Goal: Information Seeking & Learning: Find specific fact

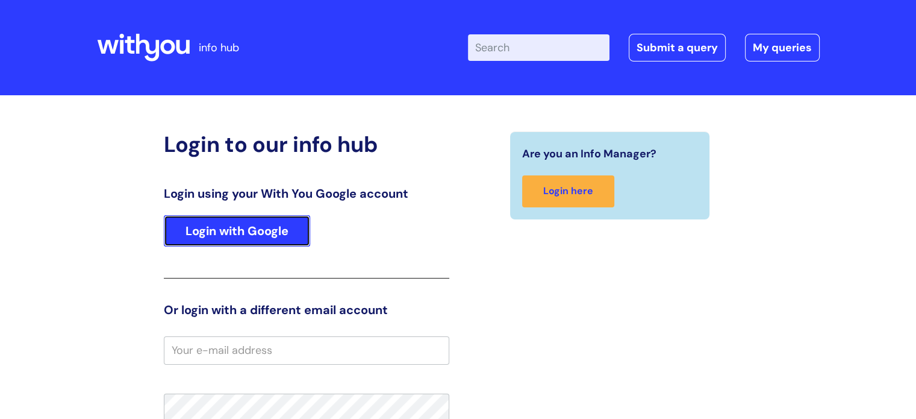
click at [251, 236] on link "Login with Google" at bounding box center [237, 230] width 146 height 31
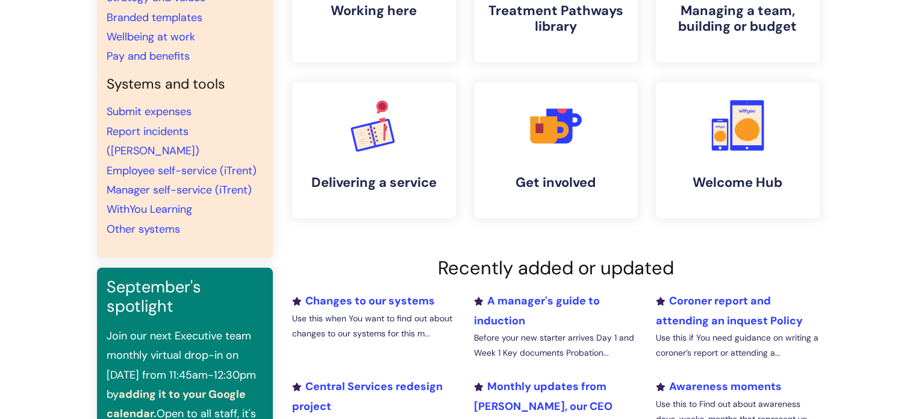
scroll to position [198, 0]
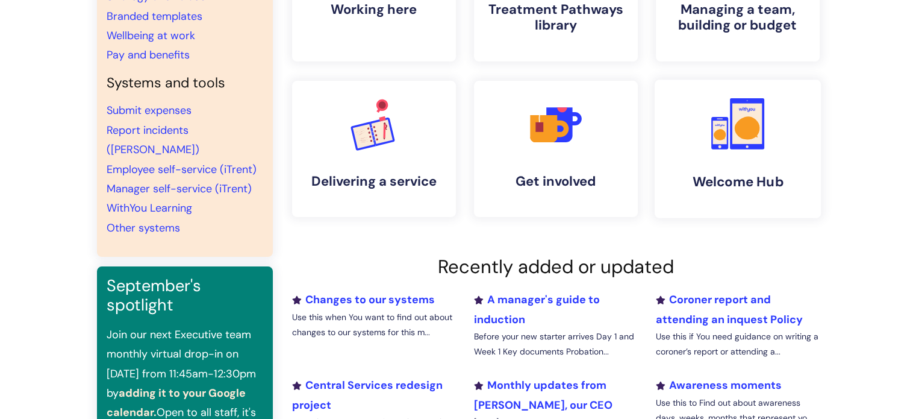
click at [766, 142] on icon ".cls-1{fill:#f89b22;}.cls-1,.cls-2,.cls-3{stroke-width:0px;}.cls-2{fill:#2d3cff…" at bounding box center [738, 124] width 60 height 60
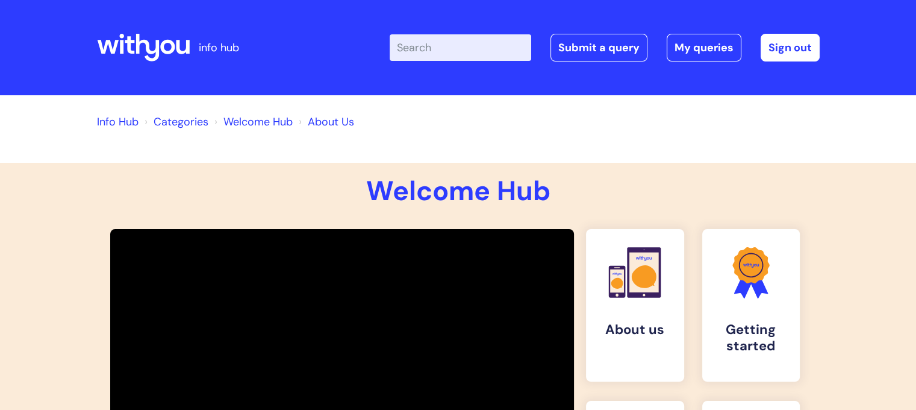
drag, startPoint x: 921, startPoint y: 47, endPoint x: 924, endPoint y: -19, distance: 65.7
click at [916, 0] on html "info hub Enter your search term here... Search Submit a query My queries Welcom…" at bounding box center [458, 205] width 916 height 410
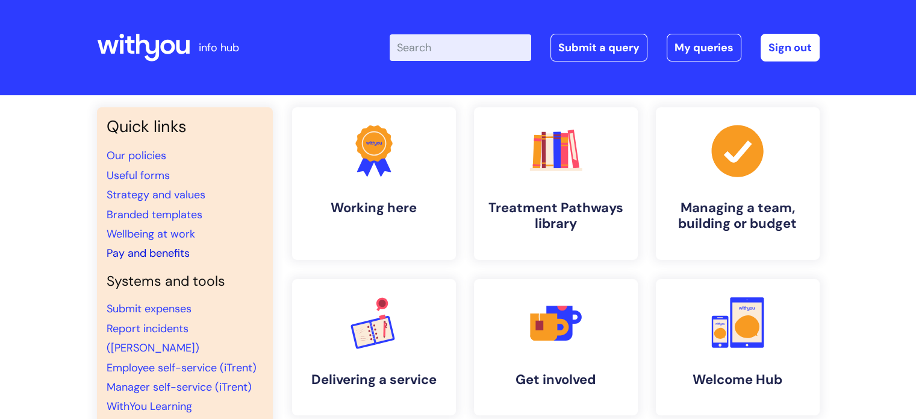
click at [167, 257] on link "Pay and benefits" at bounding box center [148, 253] width 83 height 14
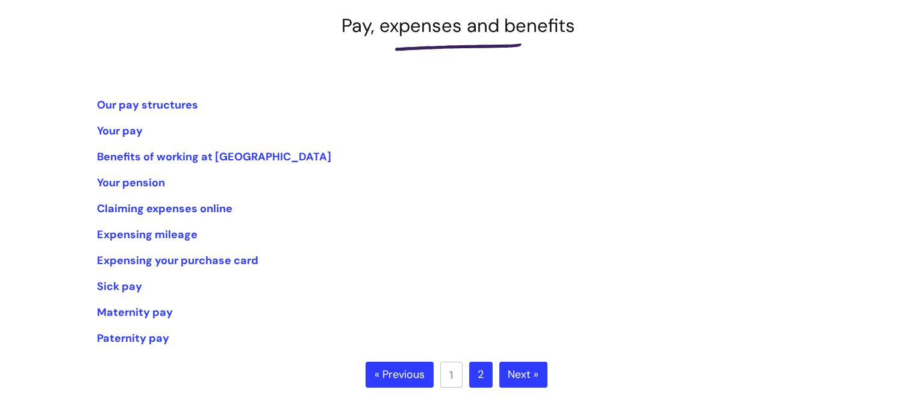
scroll to position [181, 0]
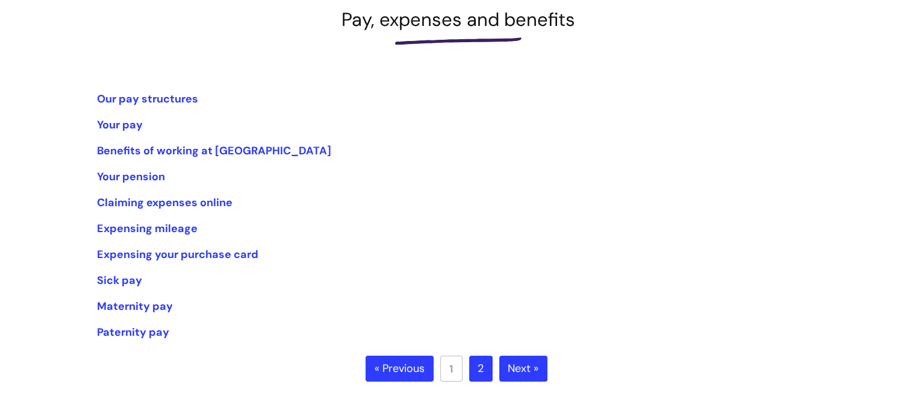
click at [521, 363] on link "Next »" at bounding box center [523, 368] width 48 height 27
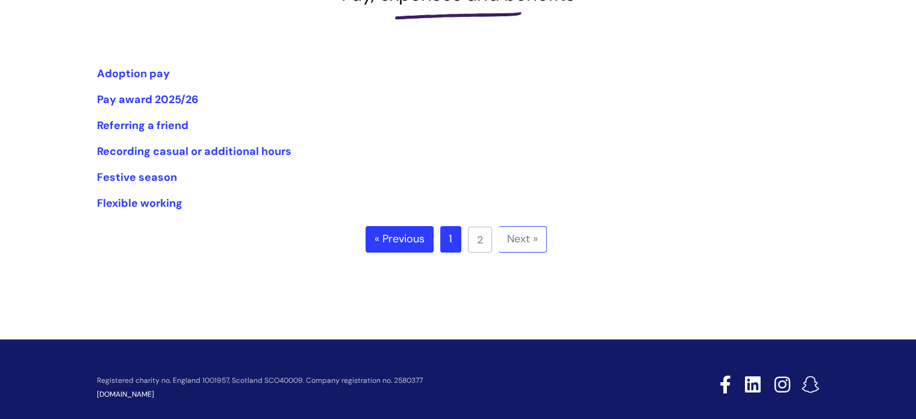
scroll to position [211, 0]
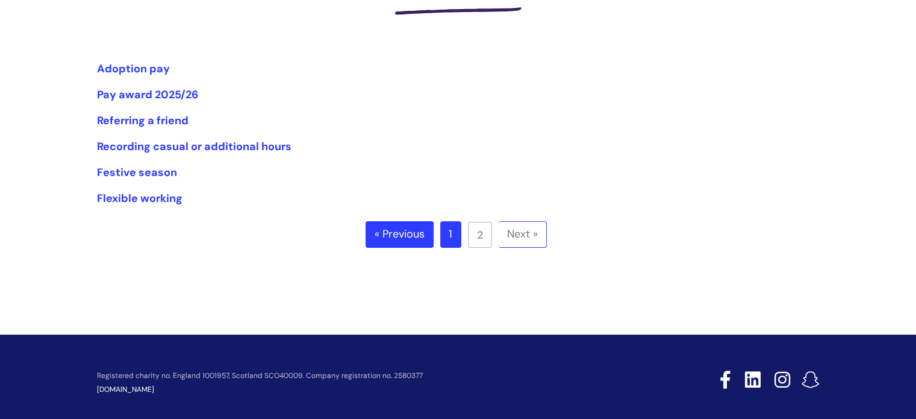
click at [448, 239] on link "1" at bounding box center [450, 234] width 21 height 27
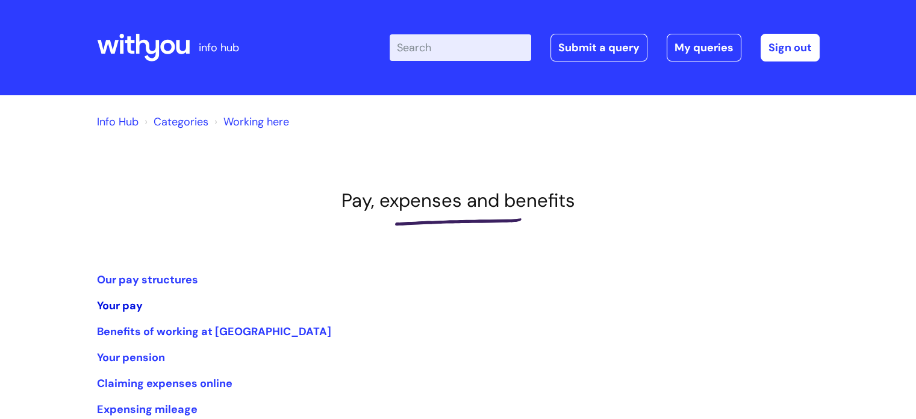
click at [131, 303] on link "Your pay" at bounding box center [120, 305] width 46 height 14
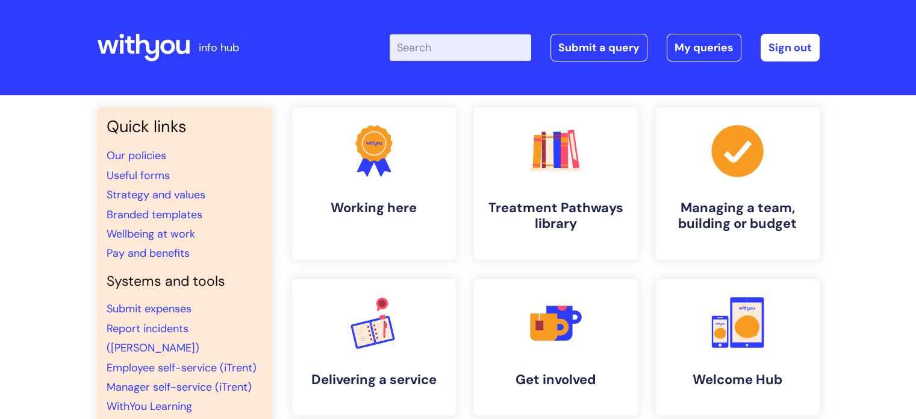
click at [493, 42] on input "Enter your search term here..." at bounding box center [461, 47] width 142 height 27
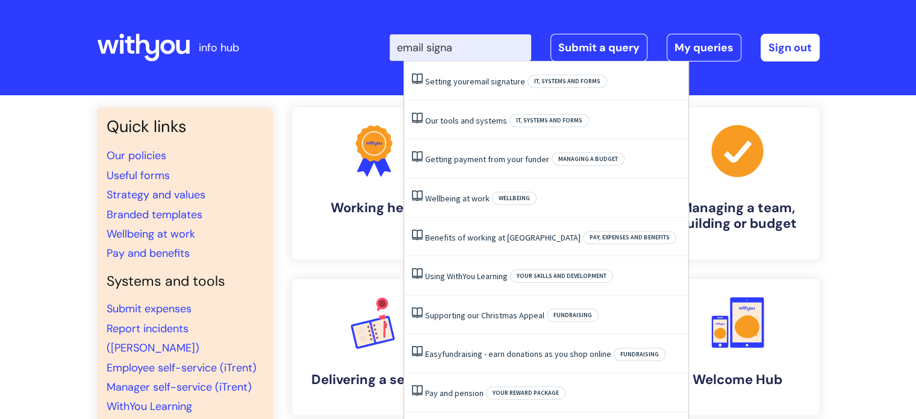
type input "email signat"
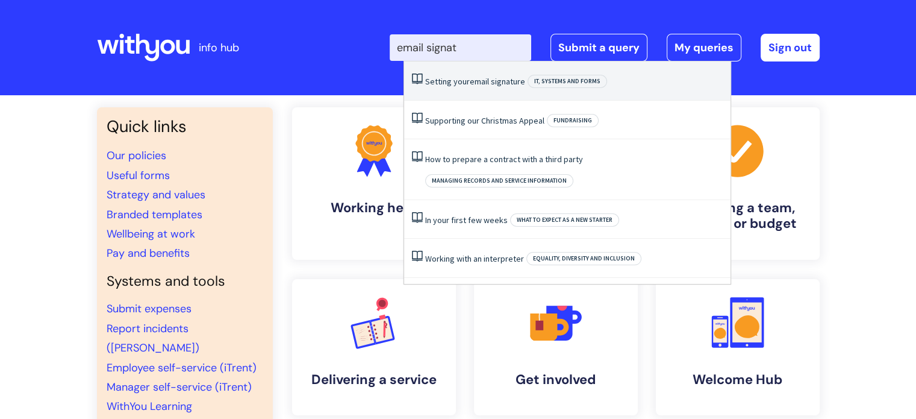
click at [455, 77] on link "Setting your email signature" at bounding box center [475, 81] width 100 height 11
